Goal: Task Accomplishment & Management: Manage account settings

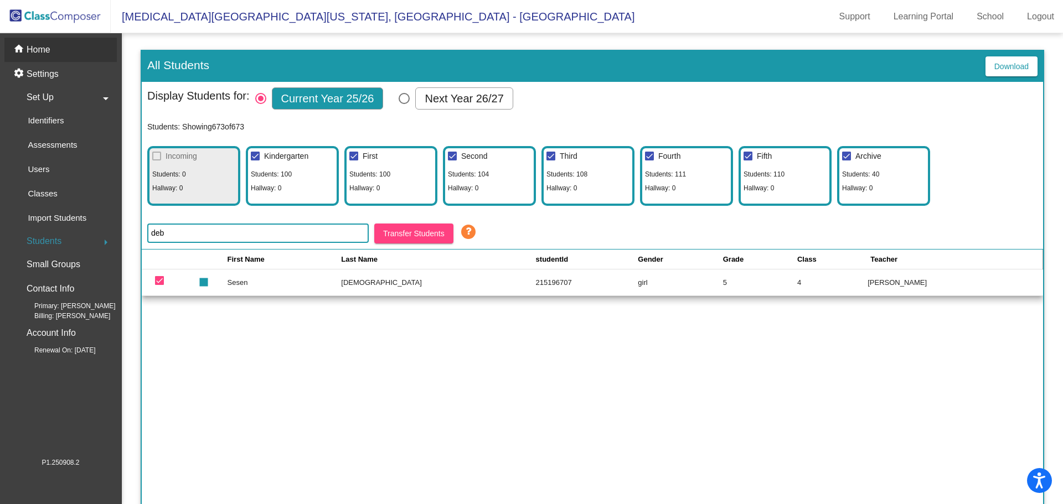
click at [60, 49] on div "home Home" at bounding box center [60, 50] width 112 height 24
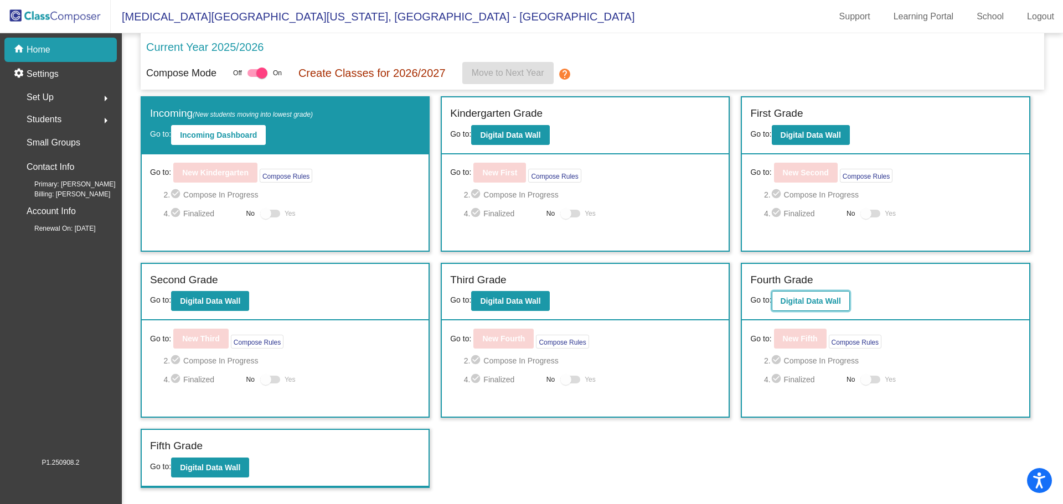
click at [832, 303] on b "Digital Data Wall" at bounding box center [811, 301] width 60 height 9
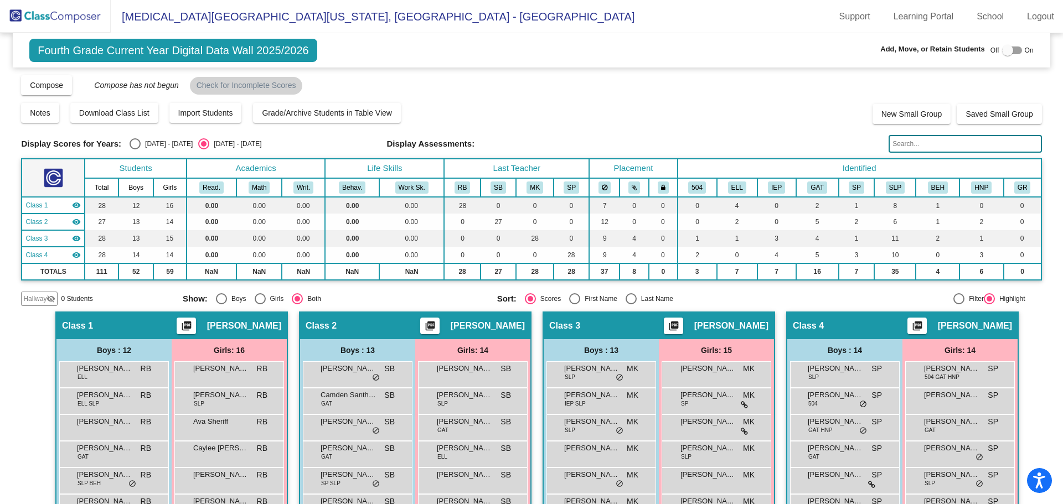
click at [37, 294] on span "Hallway" at bounding box center [34, 299] width 23 height 10
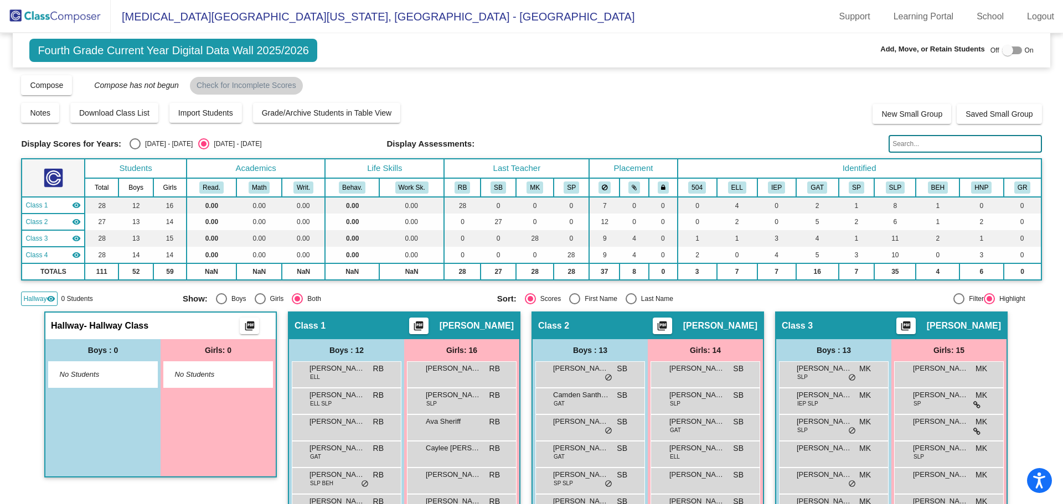
click at [1006, 50] on div at bounding box center [1007, 50] width 11 height 11
checkbox input "true"
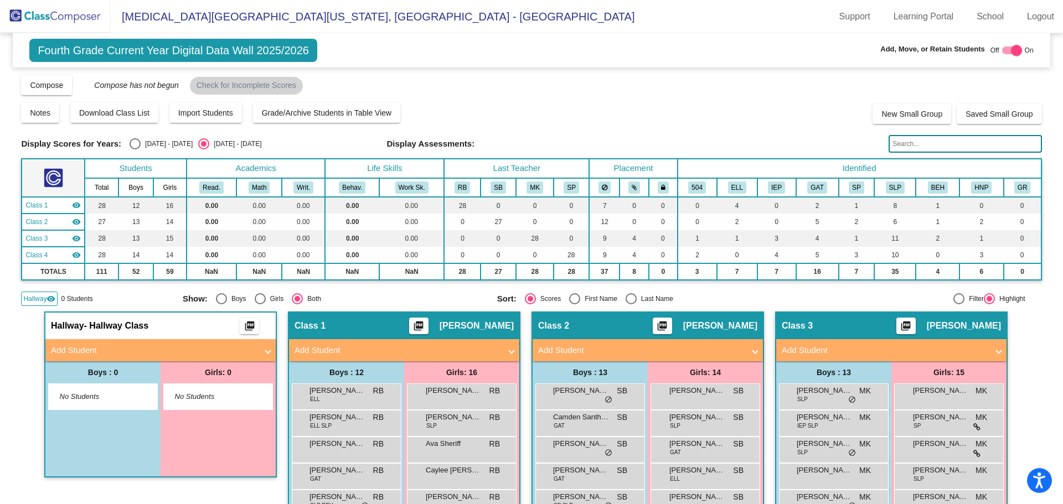
click at [58, 16] on img at bounding box center [55, 16] width 111 height 33
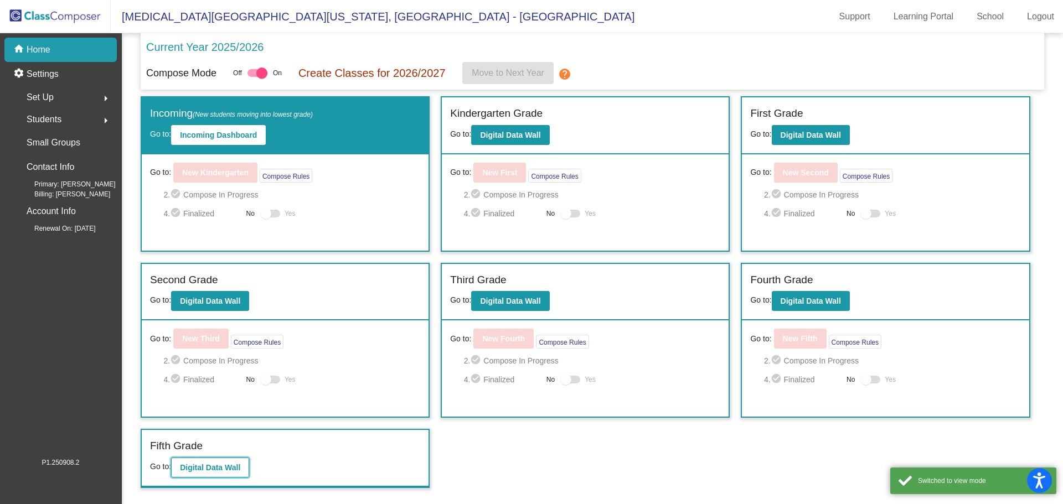
click at [204, 465] on b "Digital Data Wall" at bounding box center [210, 467] width 60 height 9
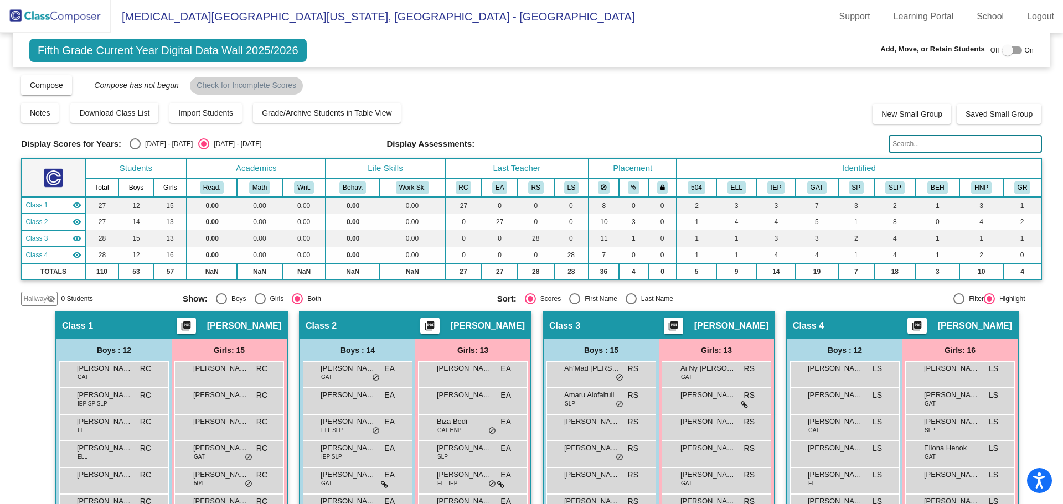
click at [53, 297] on mat-icon "visibility_off" at bounding box center [51, 299] width 9 height 9
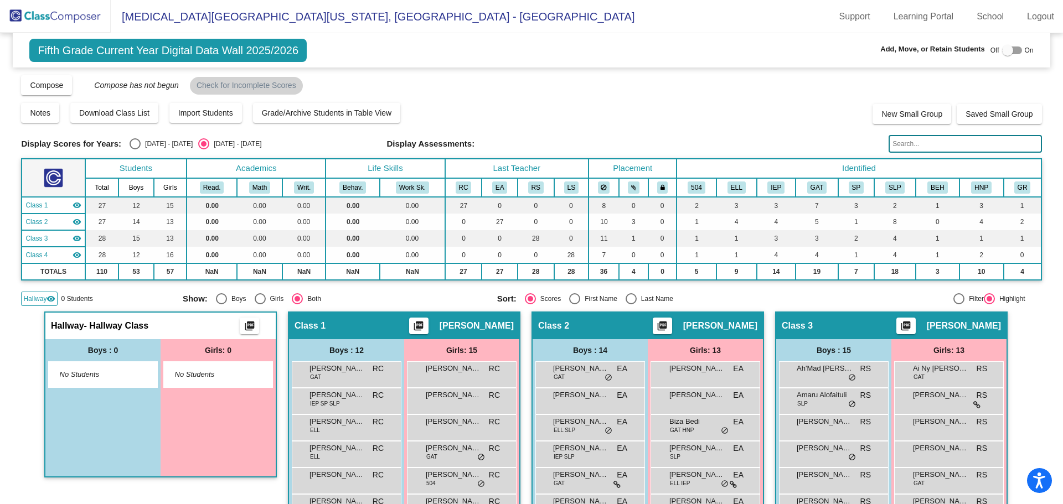
click at [1014, 50] on div at bounding box center [1012, 51] width 20 height 8
checkbox input "true"
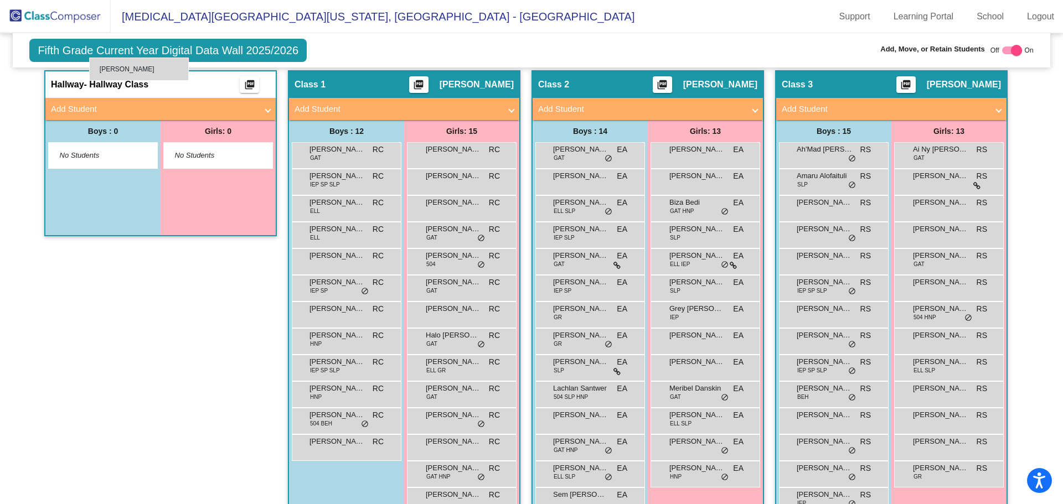
scroll to position [239, 0]
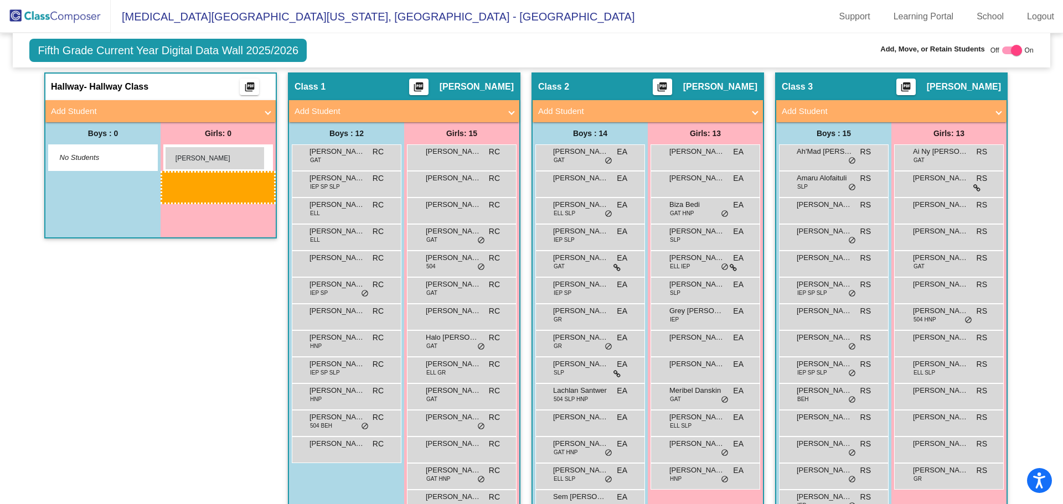
drag, startPoint x: 589, startPoint y: 394, endPoint x: 165, endPoint y: 147, distance: 490.8
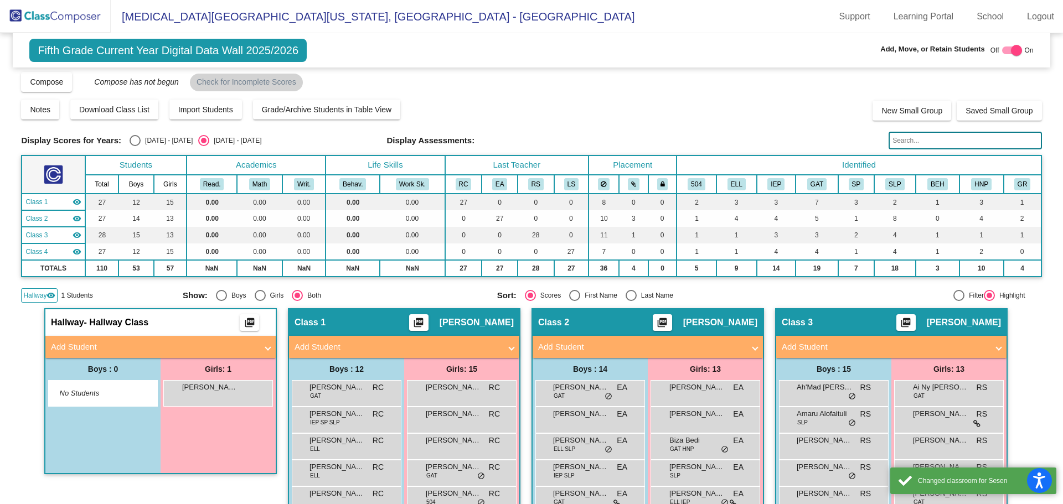
scroll to position [0, 0]
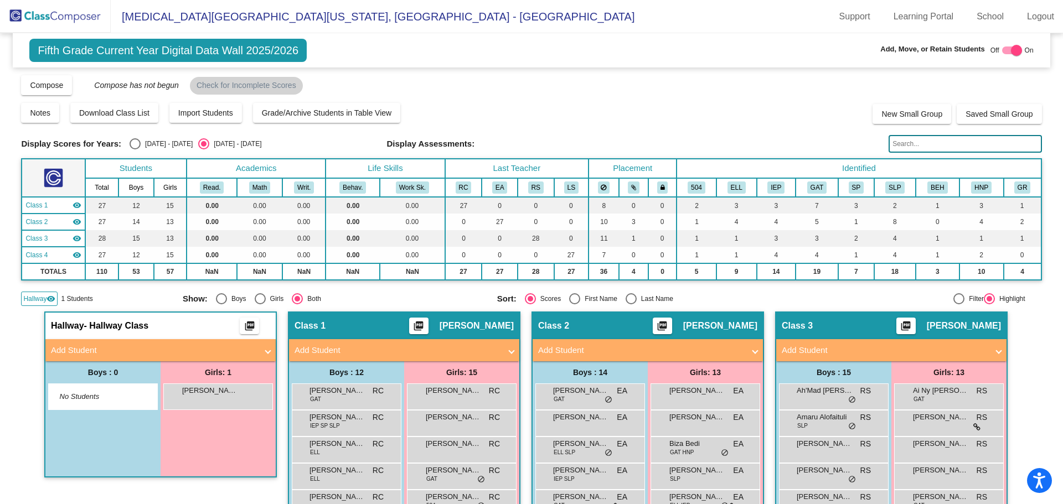
click at [48, 18] on img at bounding box center [55, 16] width 111 height 33
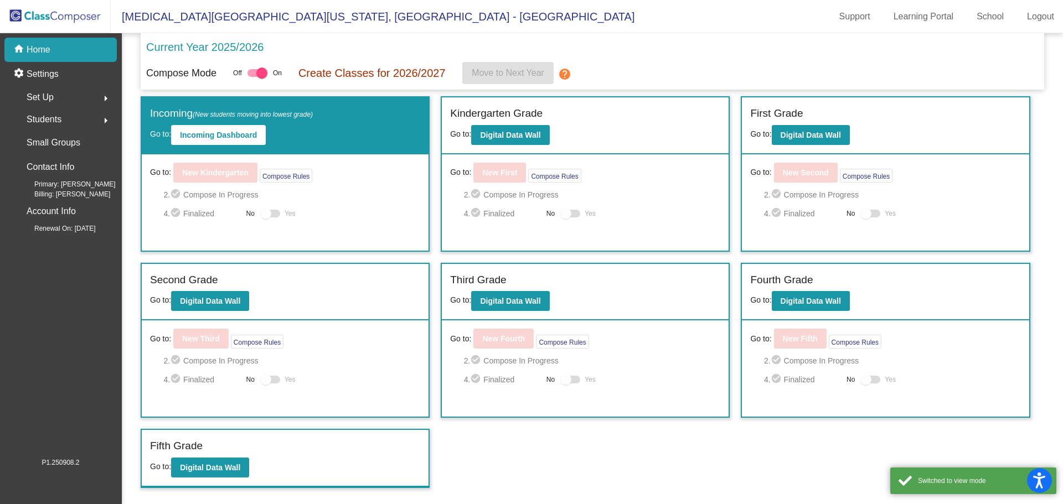
click at [69, 120] on div "Students arrow_right" at bounding box center [64, 120] width 106 height 22
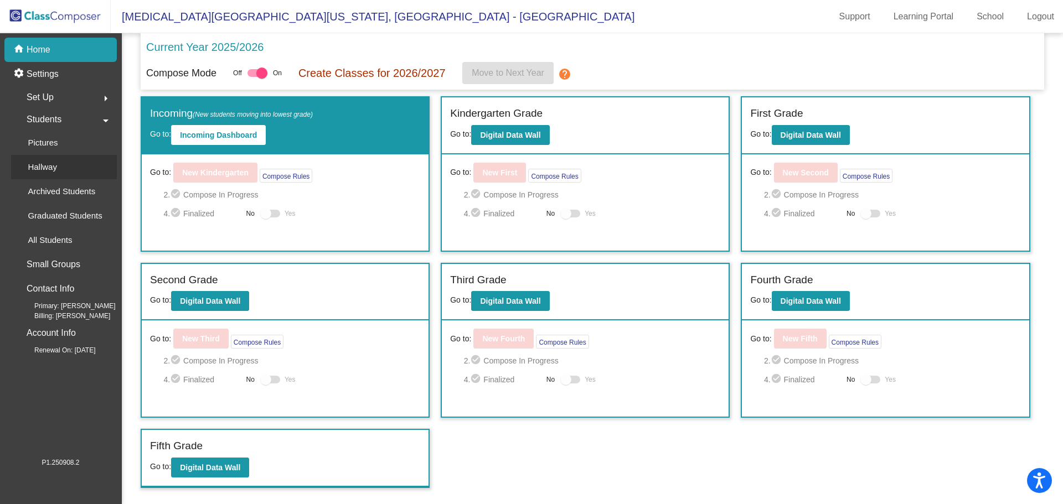
click at [64, 174] on div "Hallway" at bounding box center [38, 167] width 55 height 24
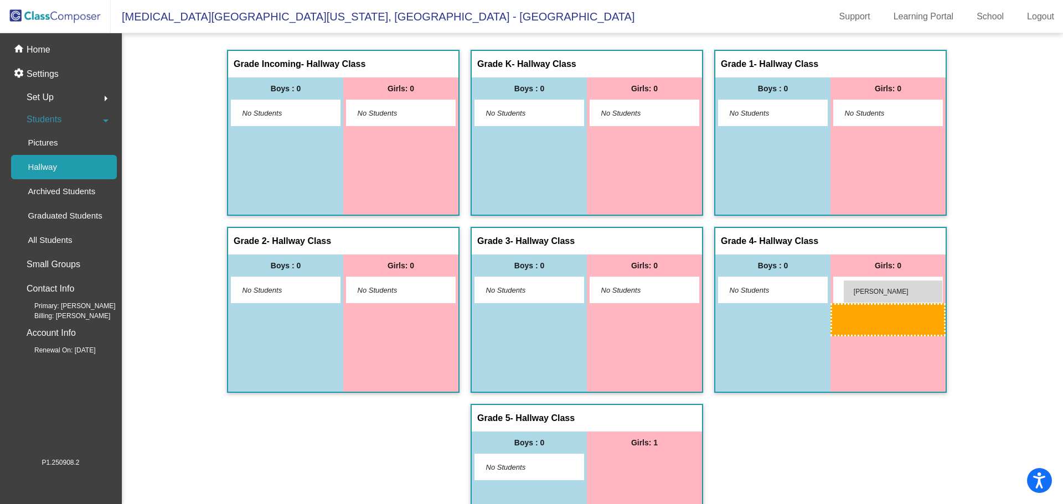
drag, startPoint x: 662, startPoint y: 470, endPoint x: 843, endPoint y: 280, distance: 263.2
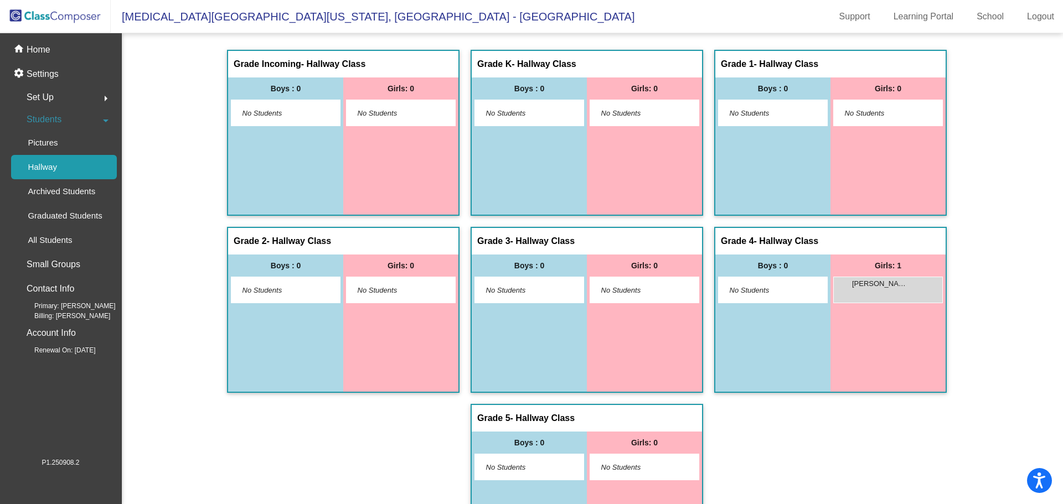
click at [59, 16] on img at bounding box center [55, 16] width 111 height 33
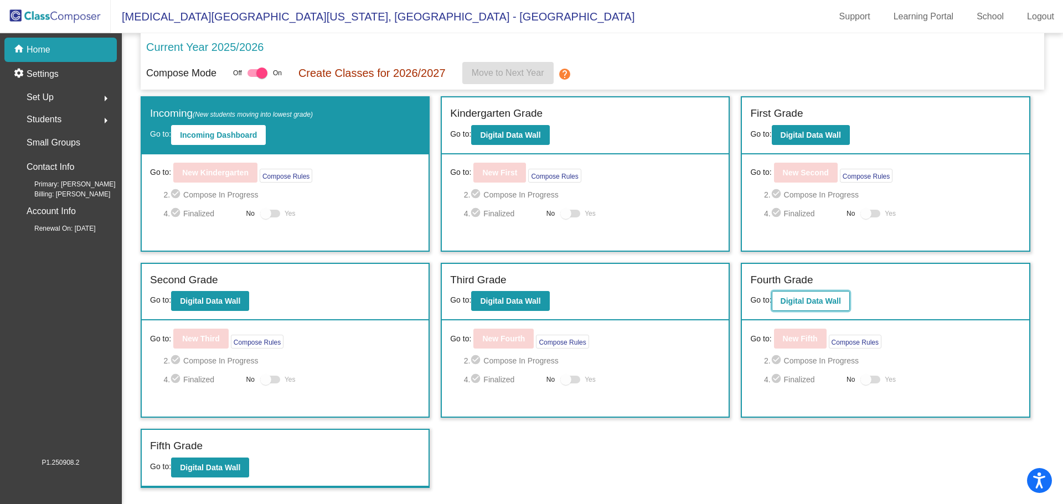
click at [827, 295] on button "Digital Data Wall" at bounding box center [811, 301] width 78 height 20
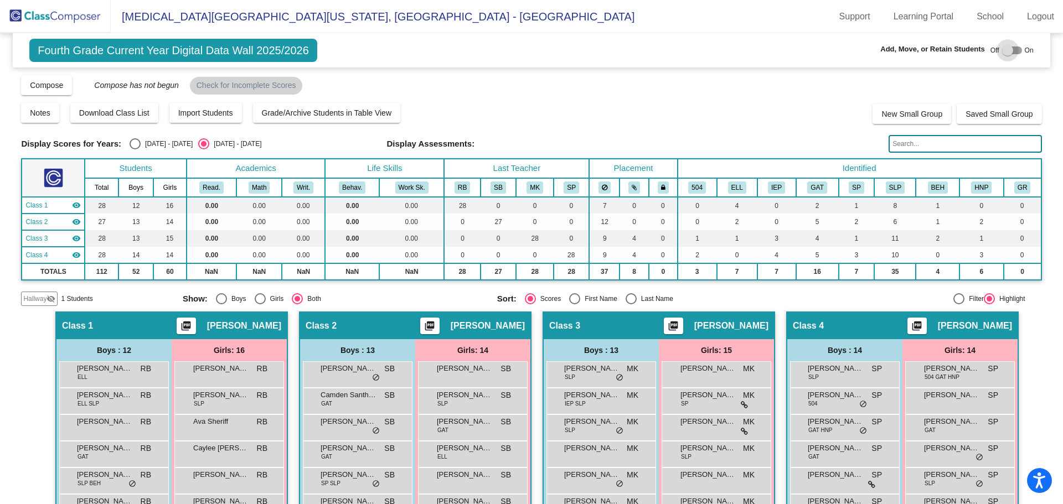
click at [1005, 47] on div at bounding box center [1007, 50] width 11 height 11
checkbox input "true"
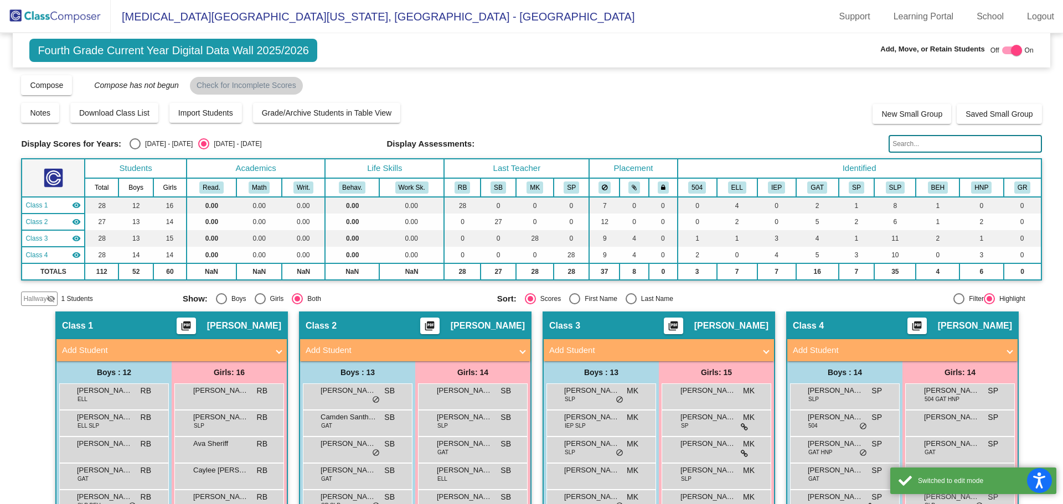
click at [48, 299] on mat-icon "visibility_off" at bounding box center [51, 299] width 9 height 9
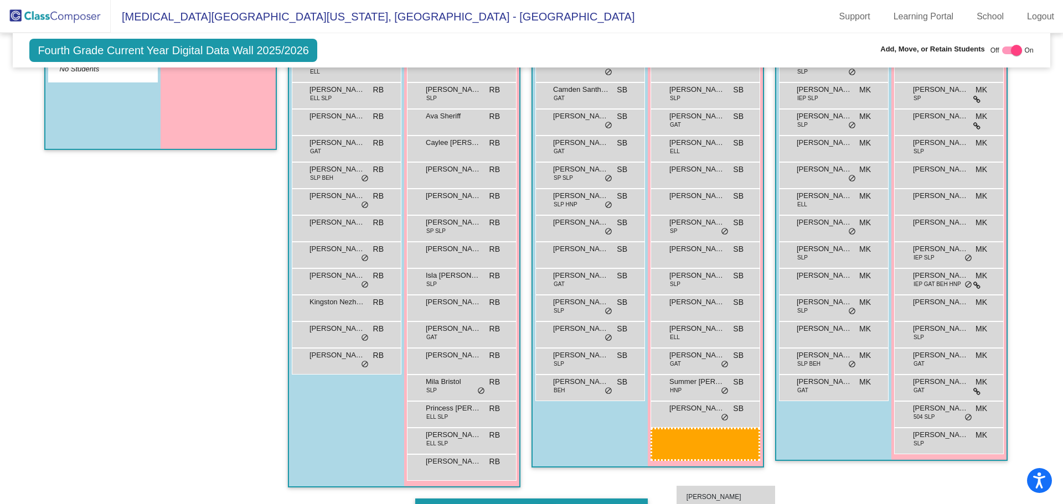
scroll to position [332, 0]
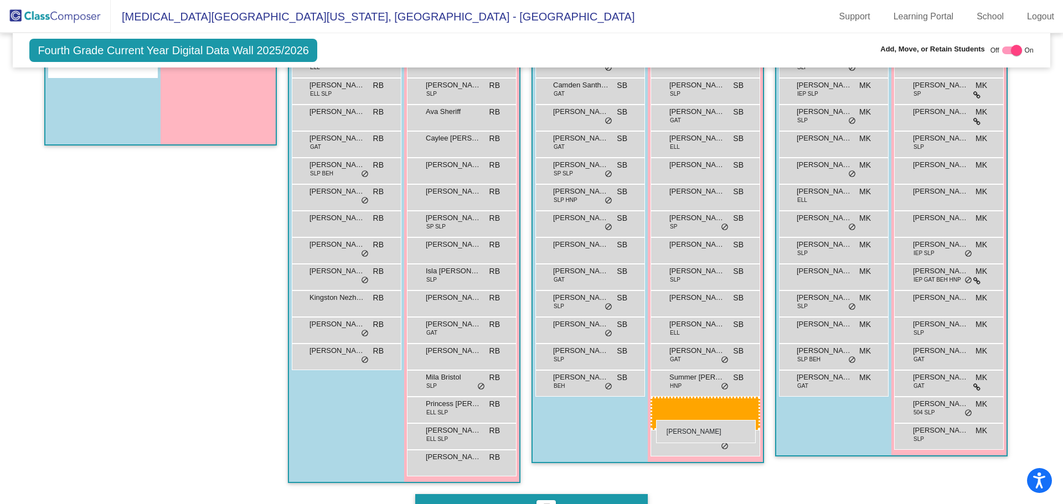
drag, startPoint x: 220, startPoint y: 397, endPoint x: 656, endPoint y: 420, distance: 436.4
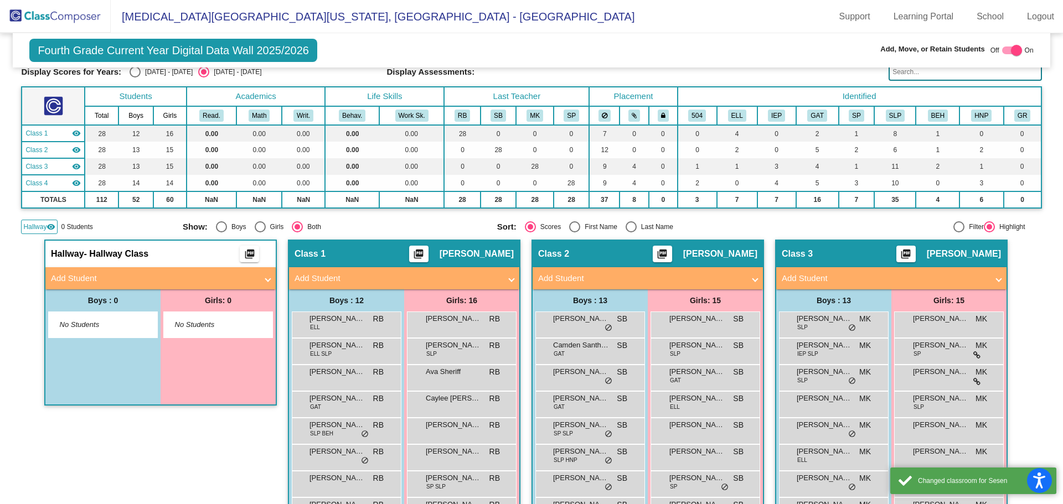
scroll to position [55, 0]
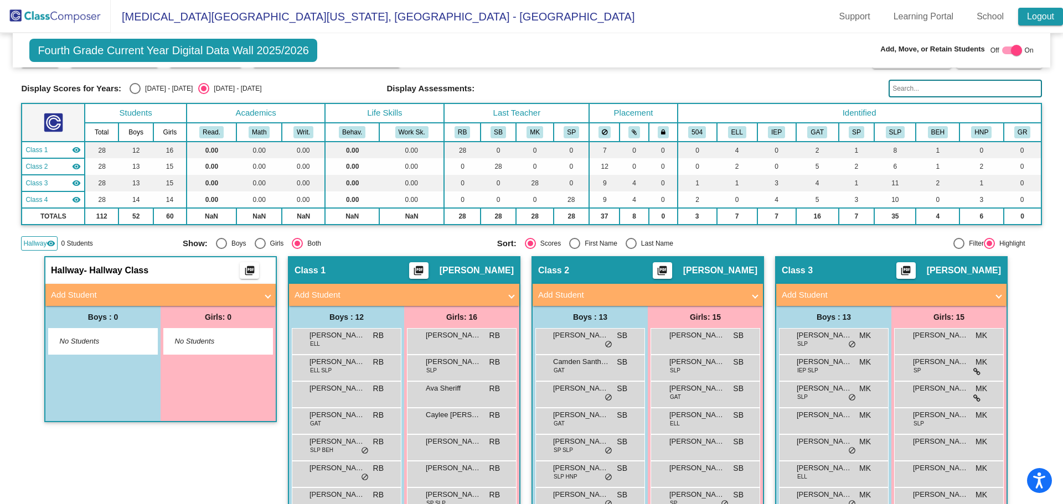
click at [1045, 16] on link "Logout" at bounding box center [1040, 17] width 45 height 18
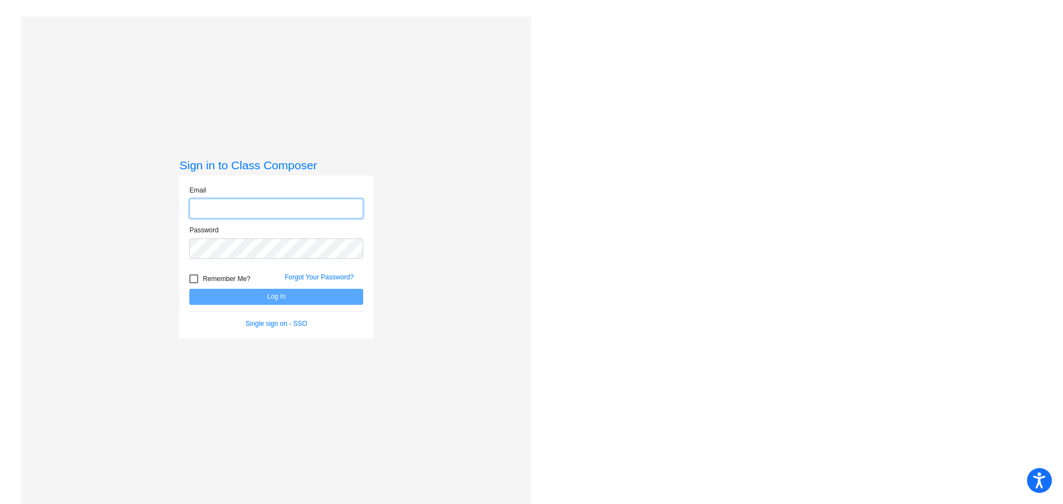
type input "[PERSON_NAME][EMAIL_ADDRESS][PERSON_NAME][DOMAIN_NAME]"
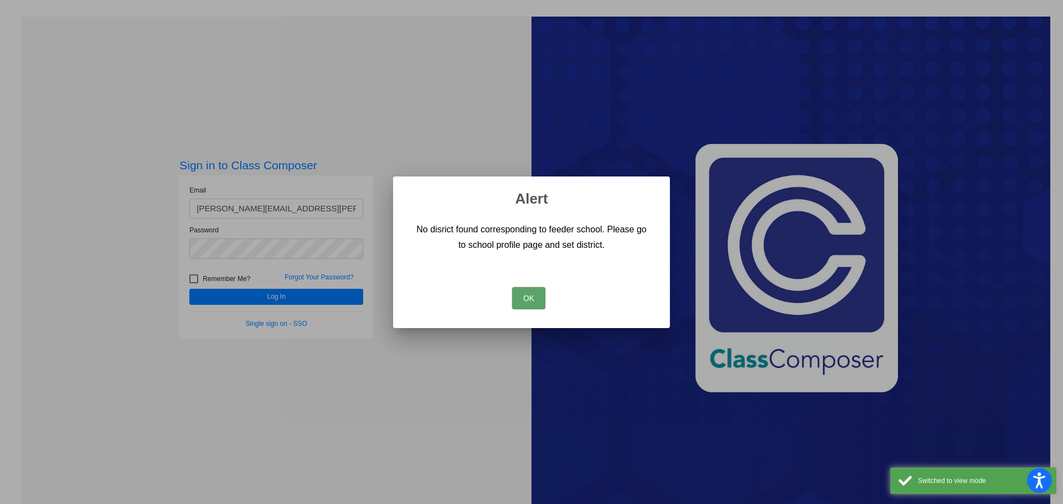
click at [529, 296] on button "OK" at bounding box center [528, 298] width 33 height 22
